Goal: Task Accomplishment & Management: Use online tool/utility

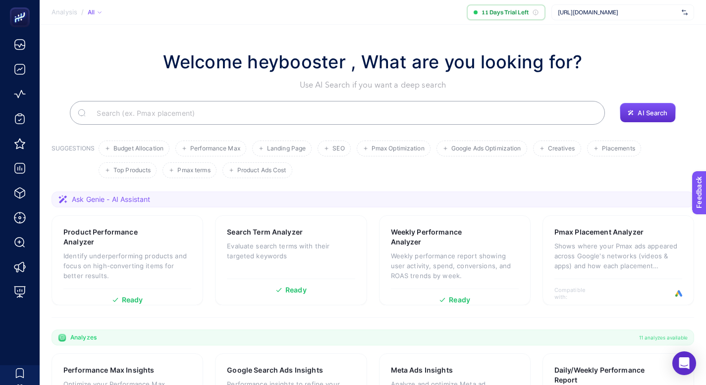
click at [636, 13] on span "[URL][DOMAIN_NAME]" at bounding box center [618, 12] width 120 height 8
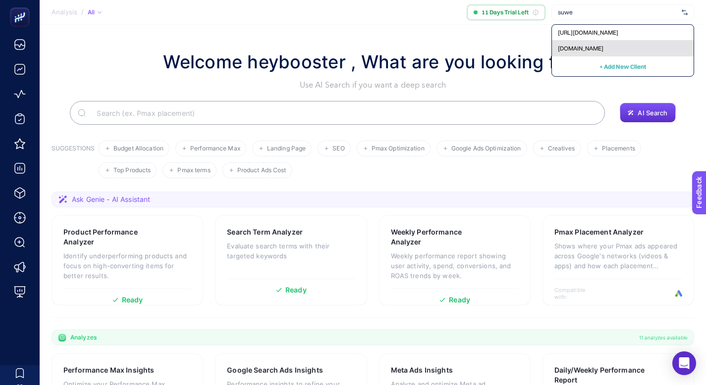
type input "suwe"
click at [615, 46] on div "[DOMAIN_NAME]" at bounding box center [623, 49] width 142 height 16
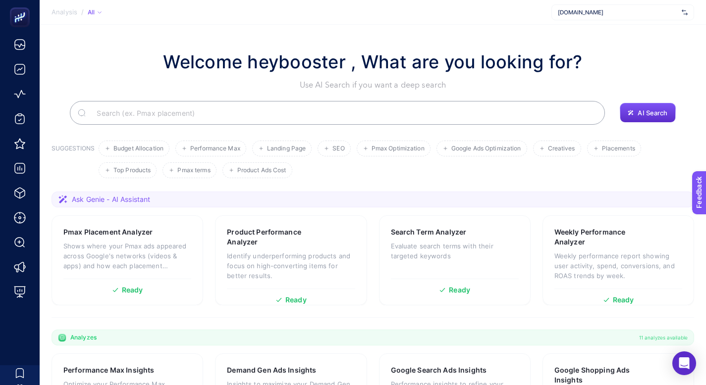
click at [279, 118] on input "Search" at bounding box center [343, 113] width 508 height 28
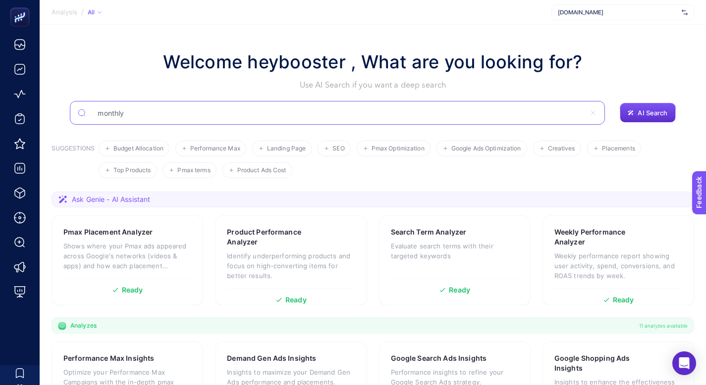
type input "monthly"
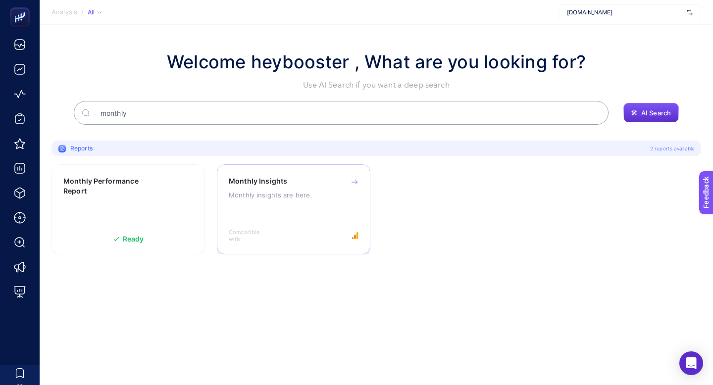
click at [270, 183] on h3 "Monthly Insights" at bounding box center [258, 181] width 58 height 10
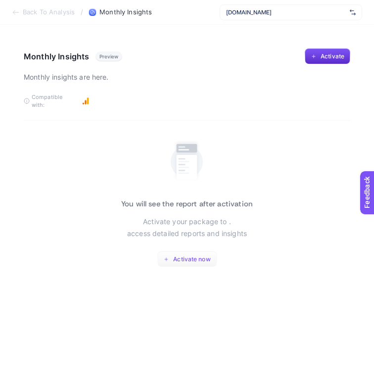
click at [192, 256] on span "Activate now" at bounding box center [191, 260] width 37 height 8
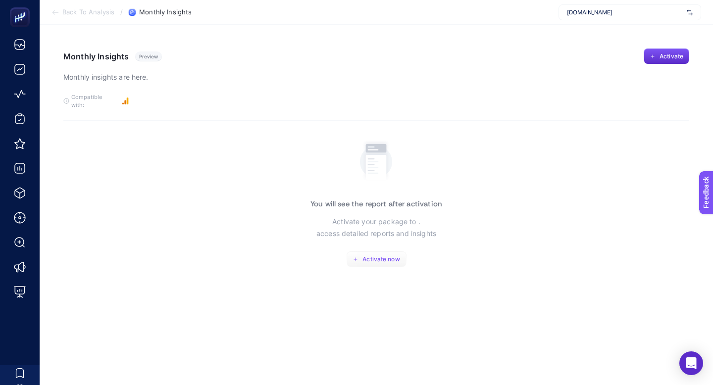
click at [379, 258] on button "Activate now" at bounding box center [377, 260] width 60 height 16
